Goal: Task Accomplishment & Management: Complete application form

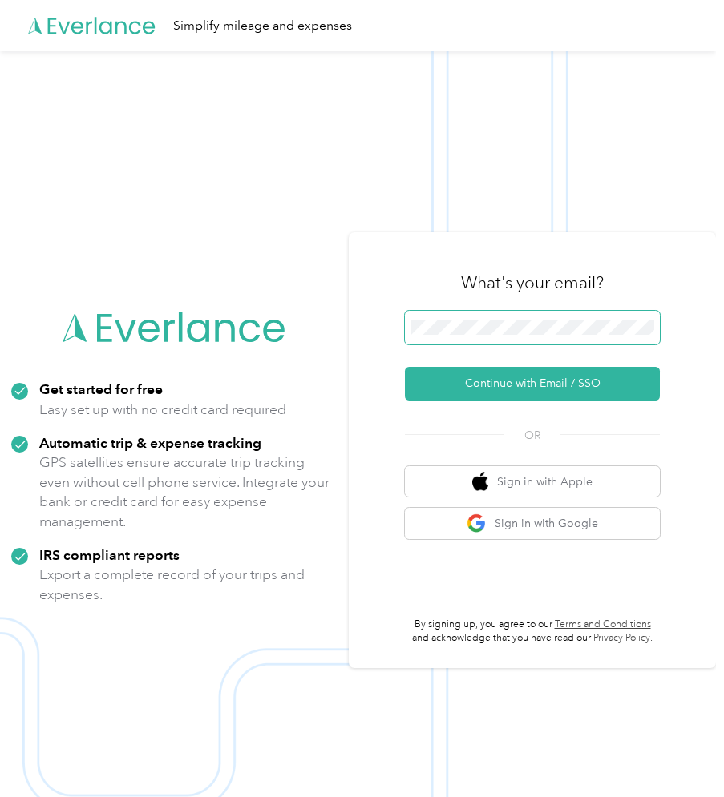
scroll to position [0, 6]
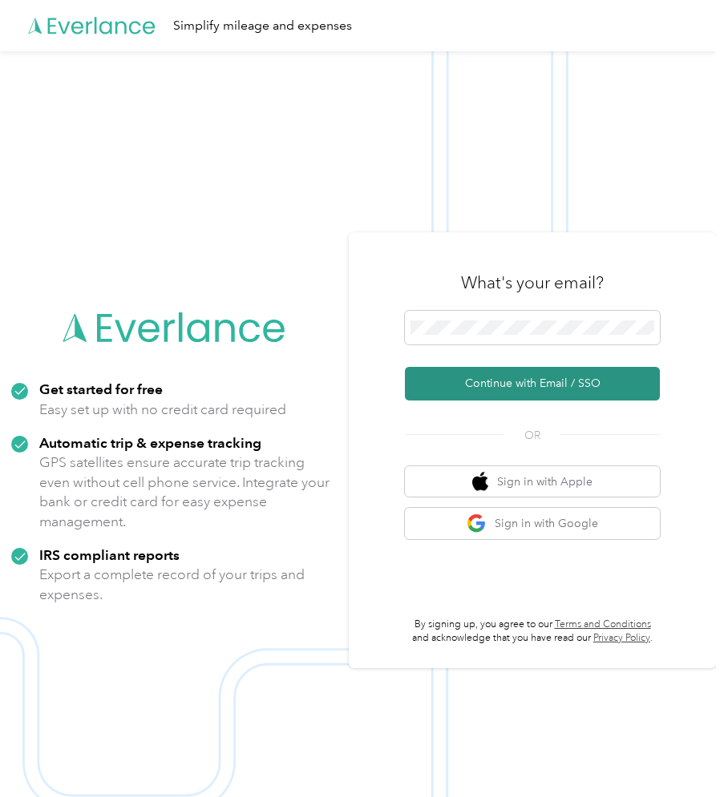
click at [480, 373] on button "Continue with Email / SSO" at bounding box center [532, 384] width 255 height 34
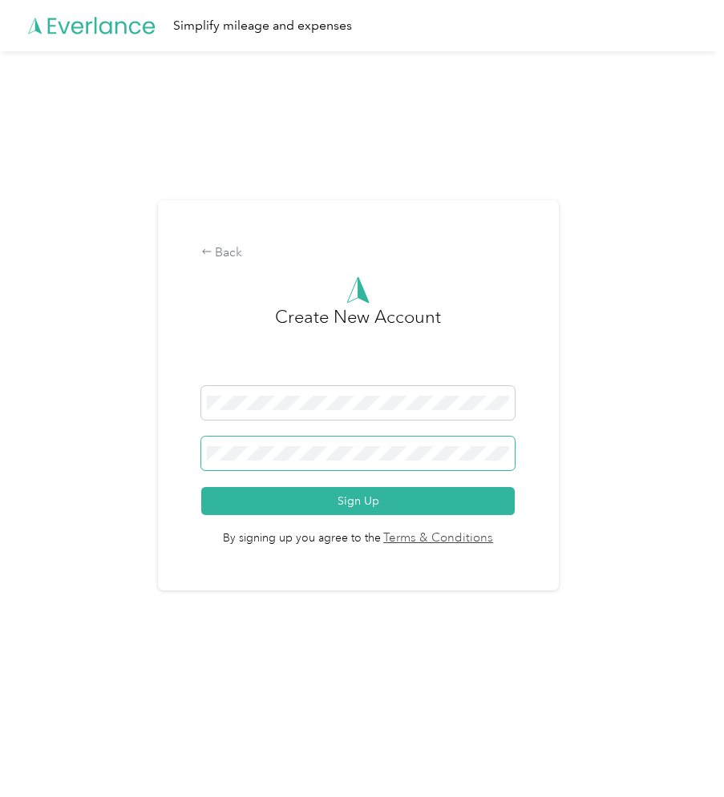
click at [201, 487] on button "Sign Up" at bounding box center [358, 501] width 314 height 28
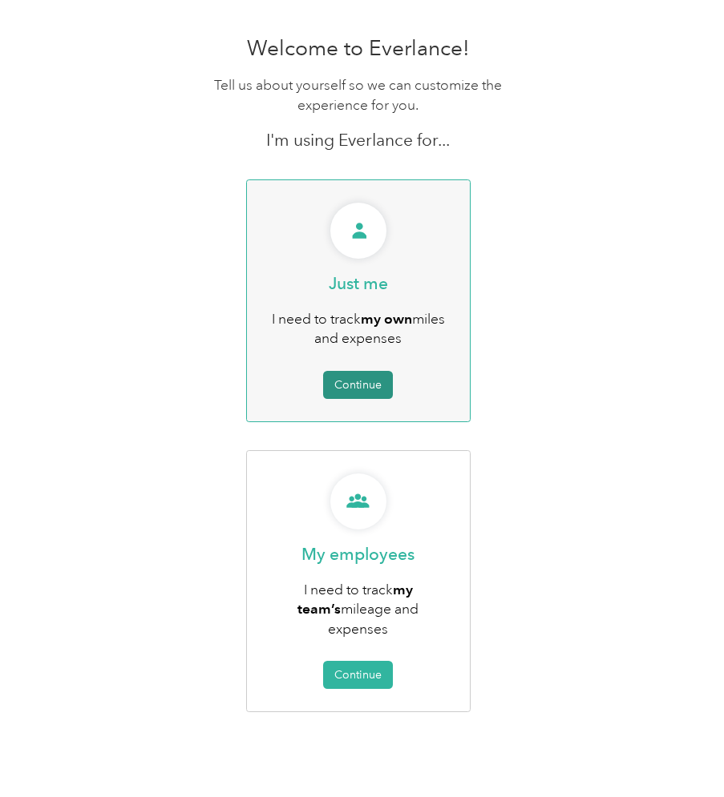
click at [377, 390] on button "Continue" at bounding box center [358, 385] width 70 height 28
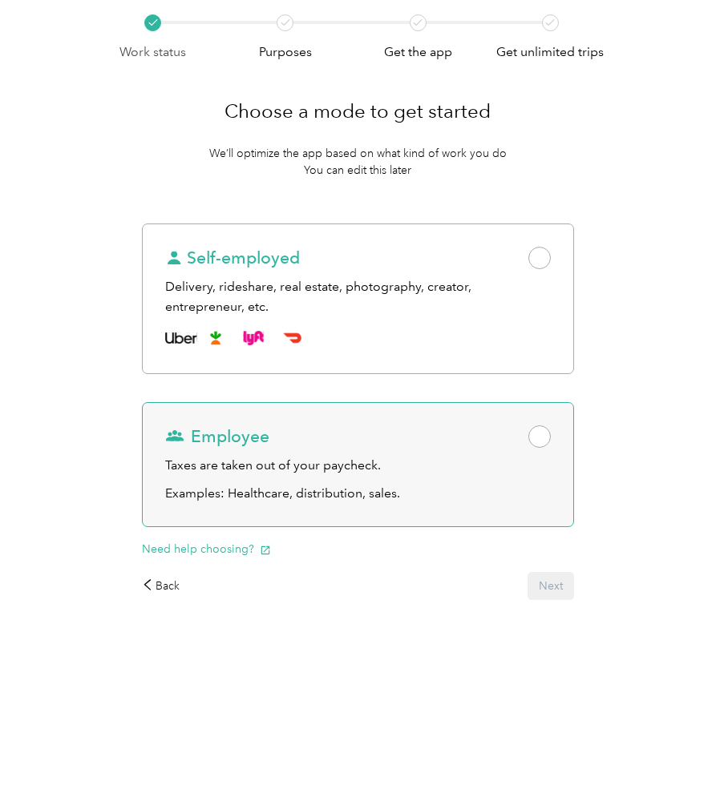
click at [551, 436] on span at bounding box center [539, 437] width 22 height 22
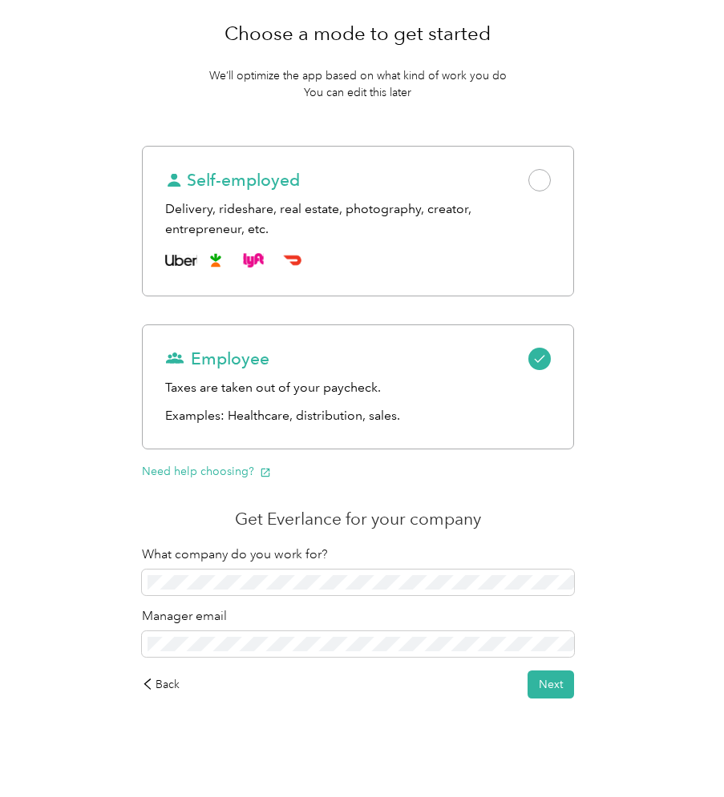
scroll to position [80, 0]
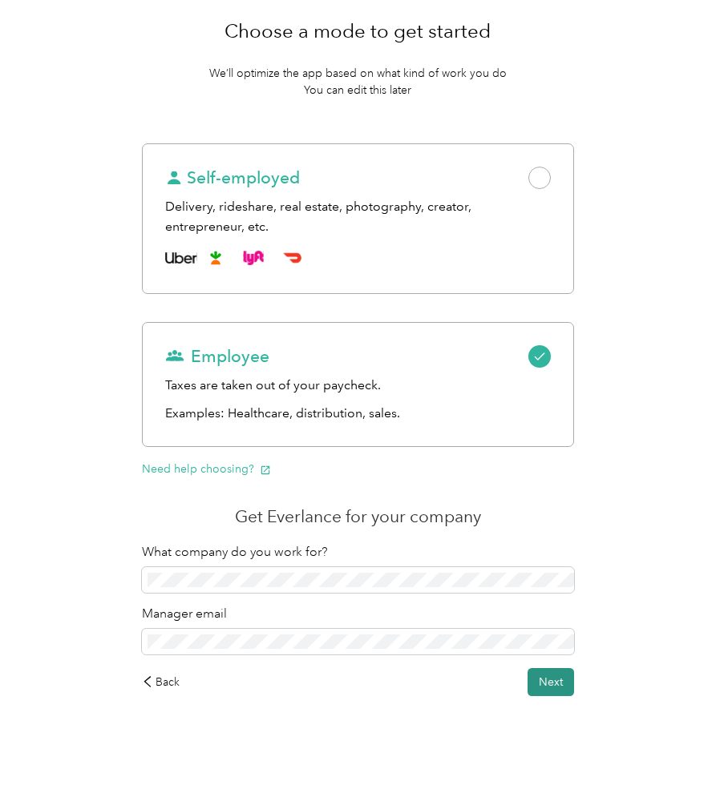
click at [544, 682] on button "Next" at bounding box center [550, 682] width 46 height 28
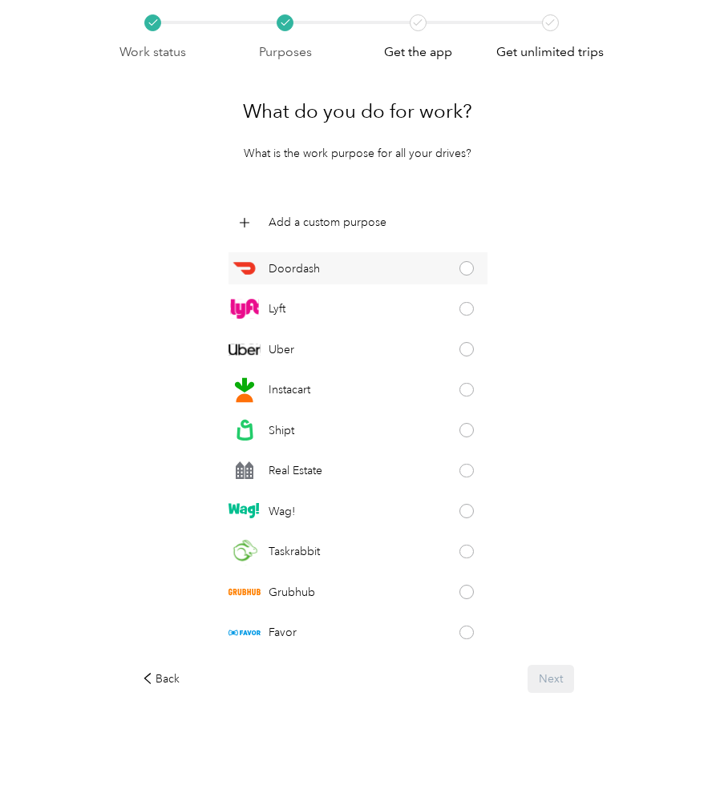
click at [468, 263] on span at bounding box center [466, 268] width 14 height 14
click at [552, 681] on button "Next" at bounding box center [550, 679] width 46 height 28
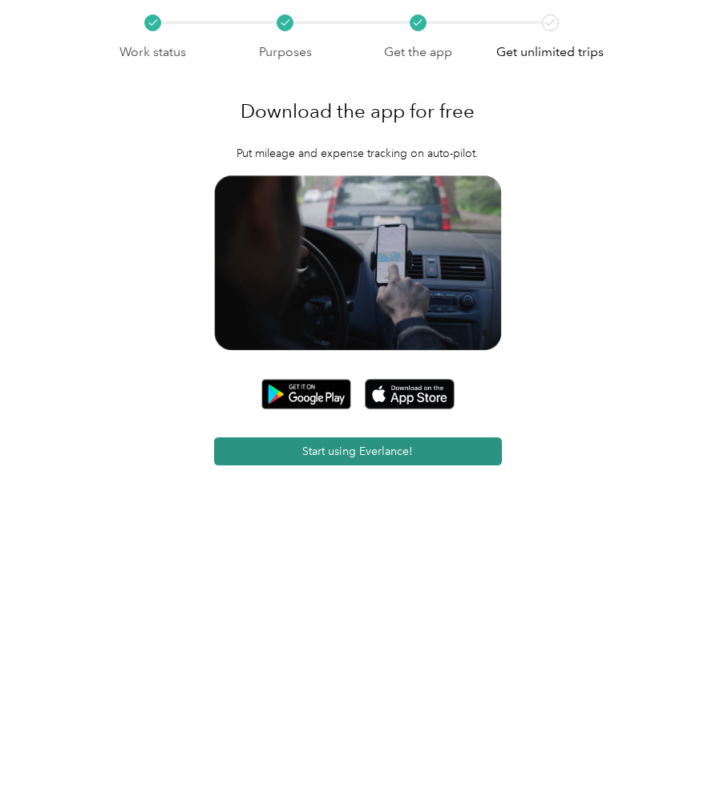
click at [351, 452] on button "Start using Everlance!" at bounding box center [358, 452] width 288 height 28
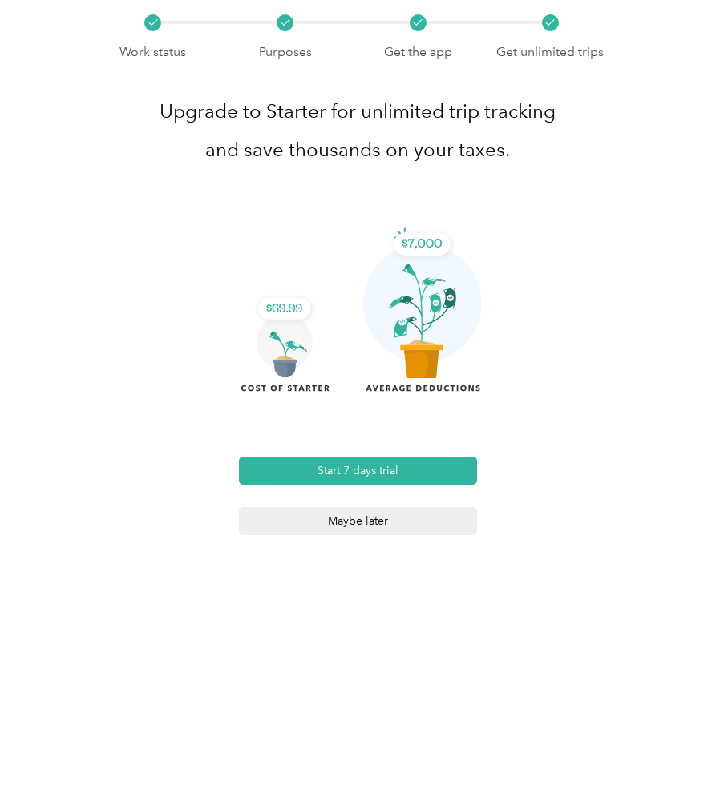
click at [365, 520] on button "Maybe later" at bounding box center [358, 521] width 239 height 28
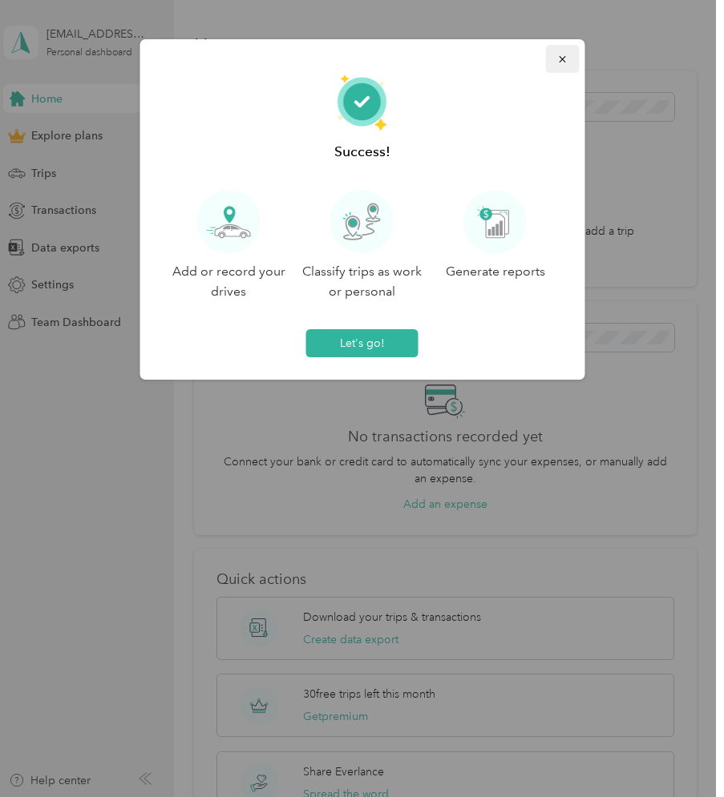
click at [559, 55] on icon "button" at bounding box center [561, 59] width 11 height 11
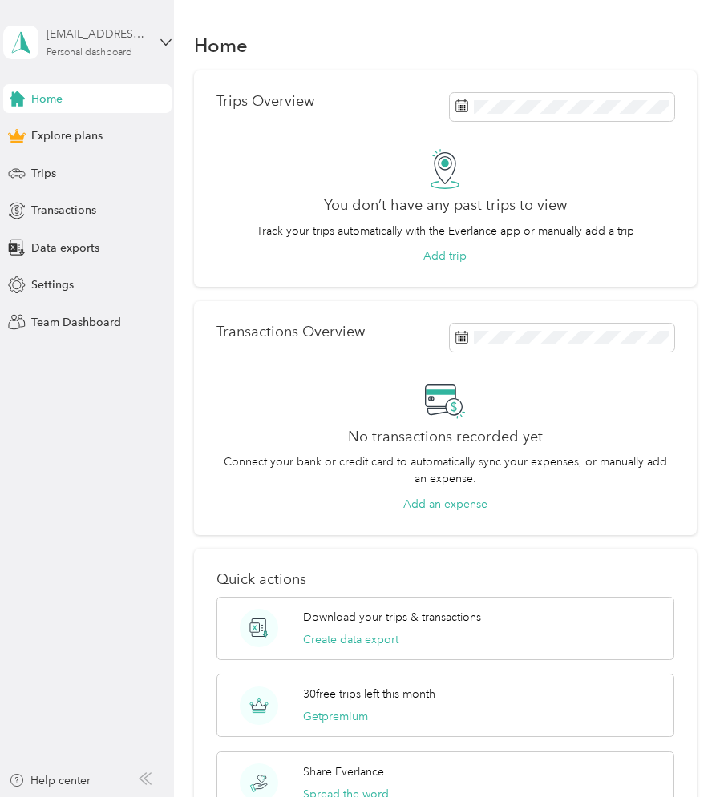
click at [138, 39] on div "[EMAIL_ADDRESS][DOMAIN_NAME]" at bounding box center [96, 34] width 100 height 17
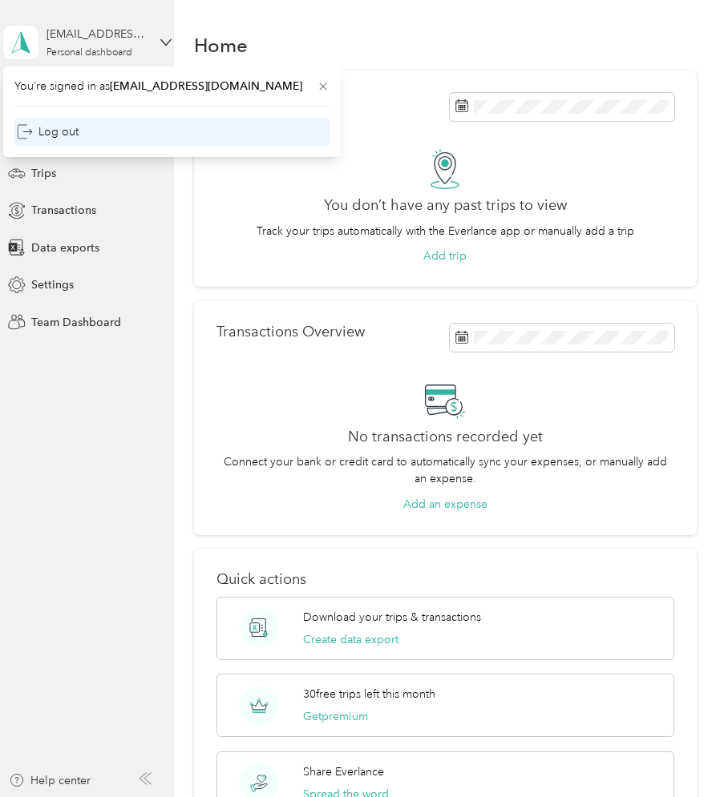
click at [92, 121] on div "Log out" at bounding box center [171, 132] width 315 height 28
